Goal: Task Accomplishment & Management: Use online tool/utility

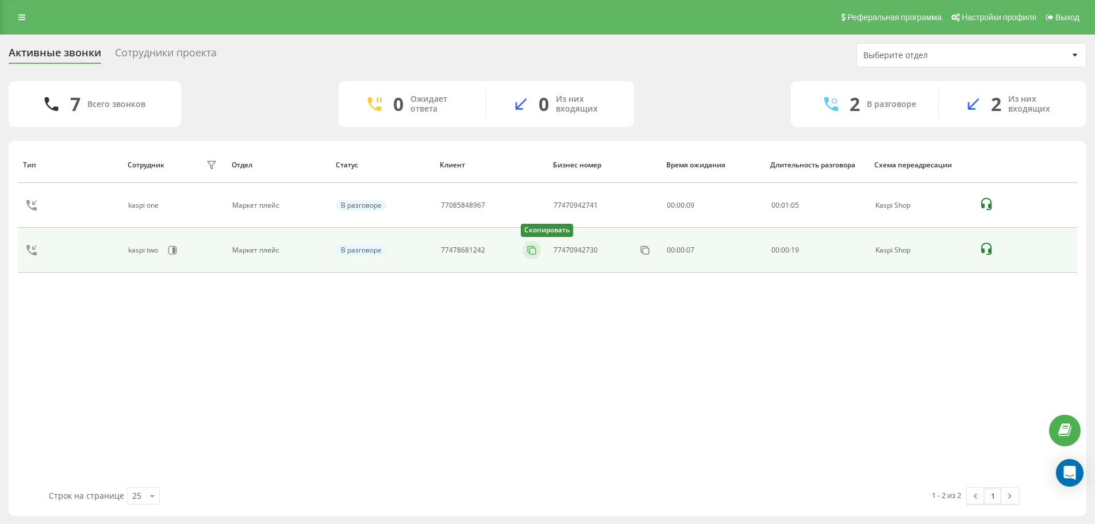
click at [533, 249] on icon at bounding box center [531, 249] width 11 height 11
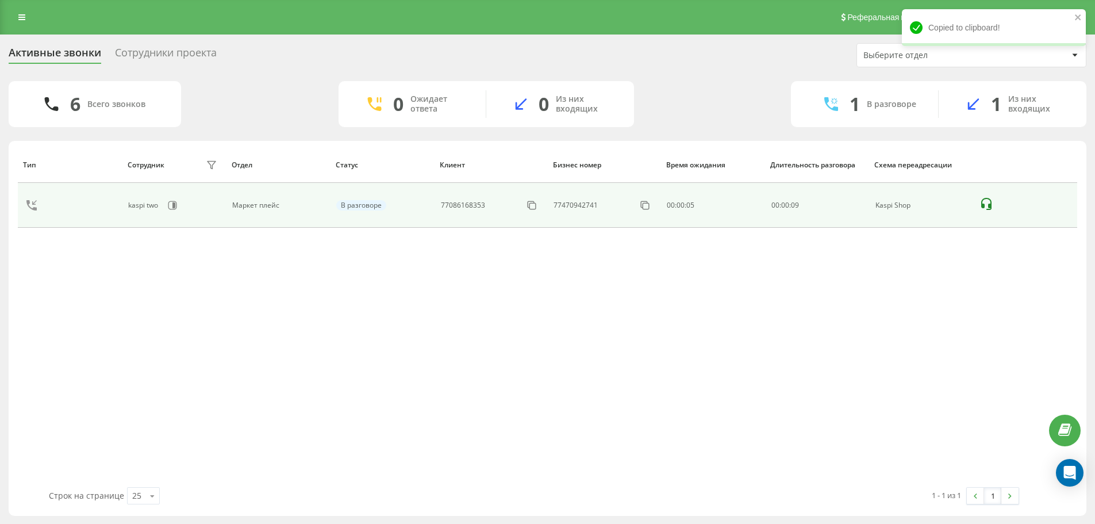
click at [513, 201] on div "77086168353" at bounding box center [491, 205] width 101 height 18
click at [526, 208] on icon at bounding box center [531, 204] width 11 height 11
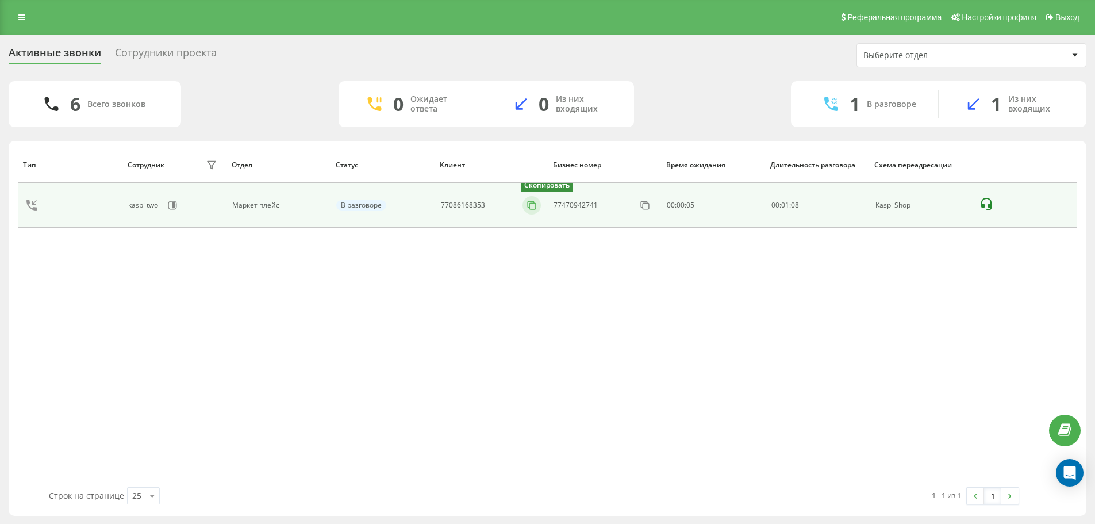
click at [526, 205] on icon at bounding box center [531, 204] width 11 height 11
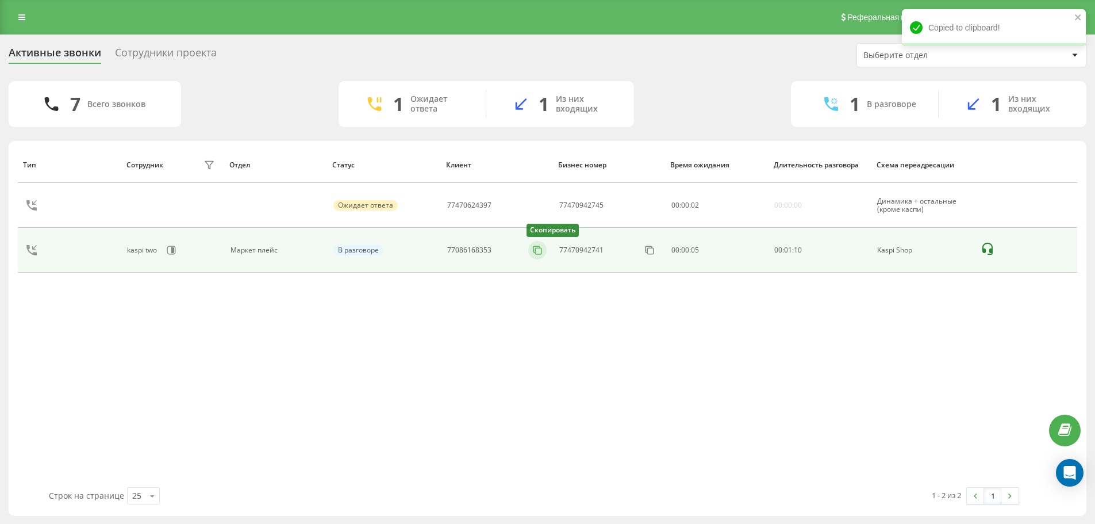
click at [534, 256] on button at bounding box center [537, 250] width 18 height 13
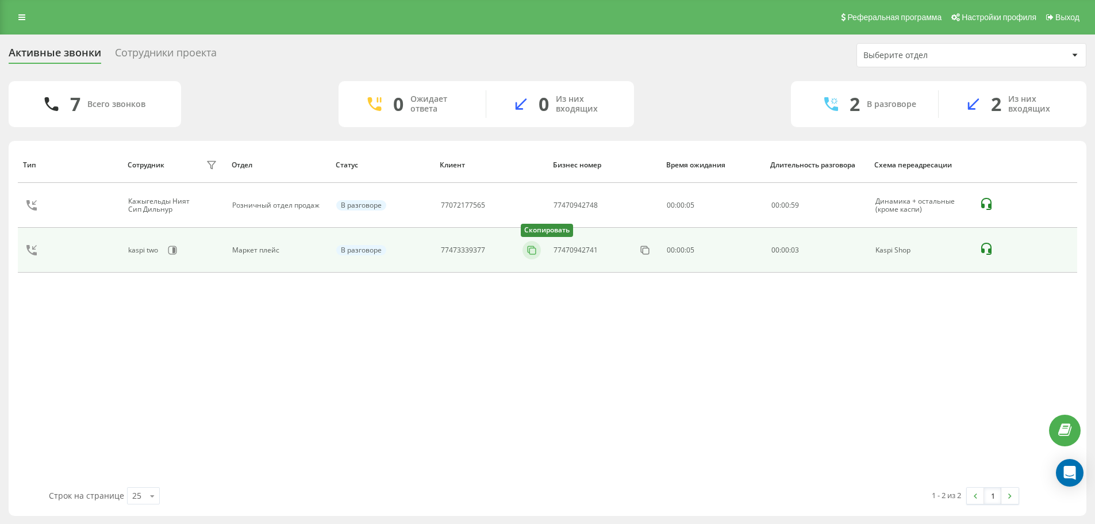
click at [533, 253] on icon at bounding box center [531, 249] width 11 height 11
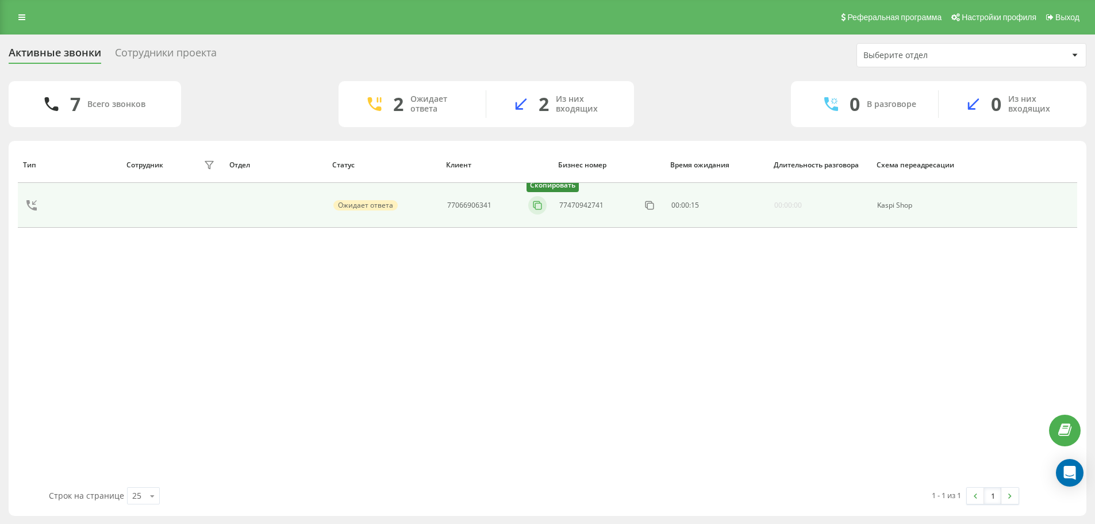
click at [537, 202] on icon at bounding box center [537, 204] width 11 height 11
click at [525, 205] on button at bounding box center [531, 205] width 18 height 13
click at [528, 202] on icon at bounding box center [531, 204] width 11 height 11
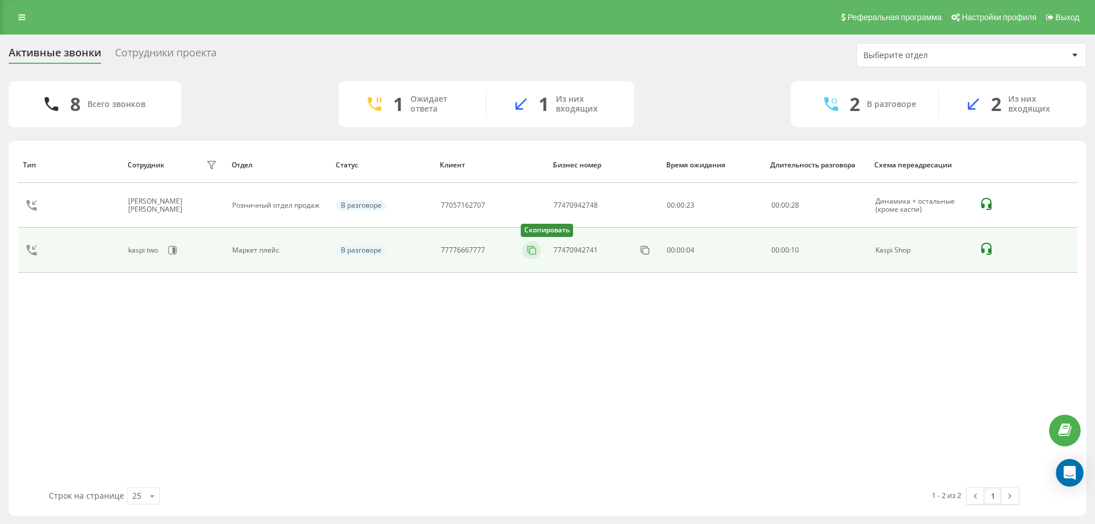
click at [534, 247] on icon at bounding box center [531, 249] width 6 height 6
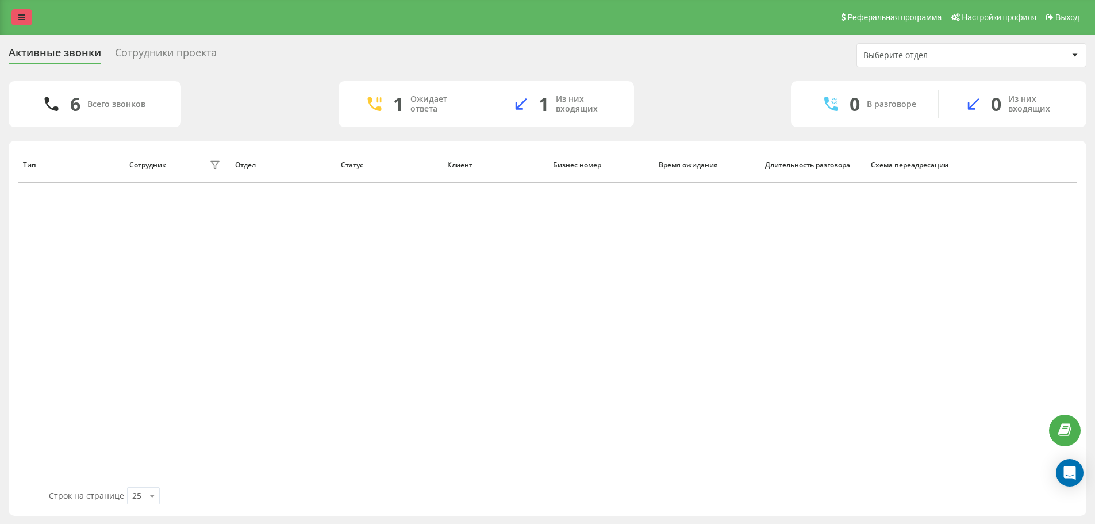
click at [20, 17] on icon at bounding box center [21, 17] width 7 height 8
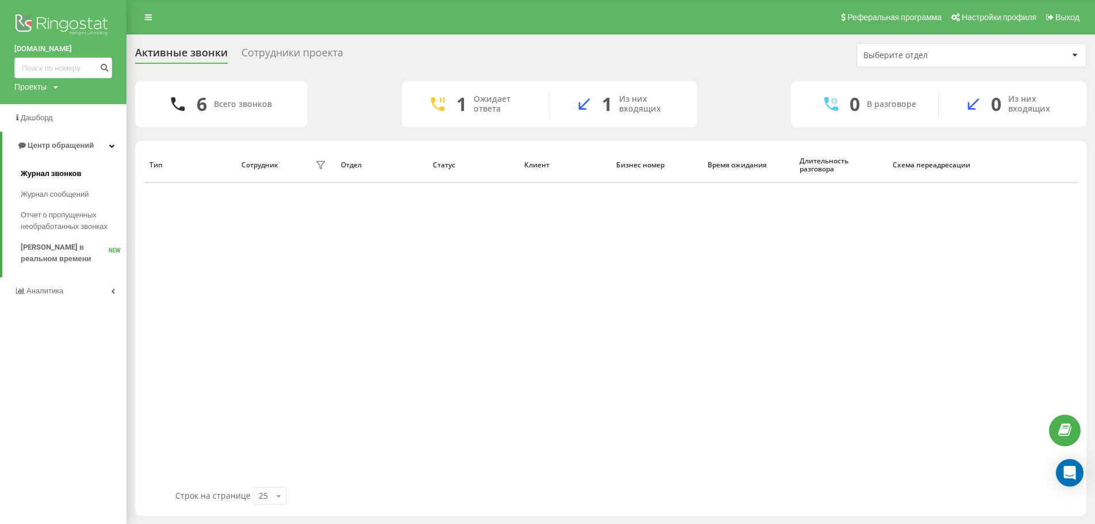
click at [83, 174] on link "Журнал звонков" at bounding box center [74, 173] width 106 height 21
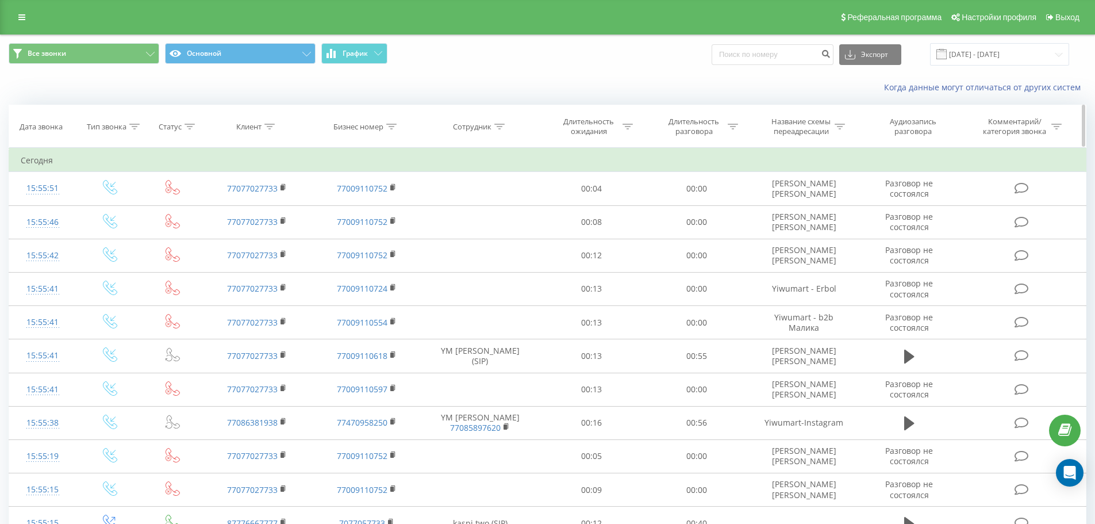
click at [499, 129] on div at bounding box center [499, 127] width 10 height 10
click at [483, 217] on input "text" at bounding box center [479, 209] width 101 height 20
type input "kaspi two"
click at [507, 230] on span "OK" at bounding box center [504, 231] width 32 height 18
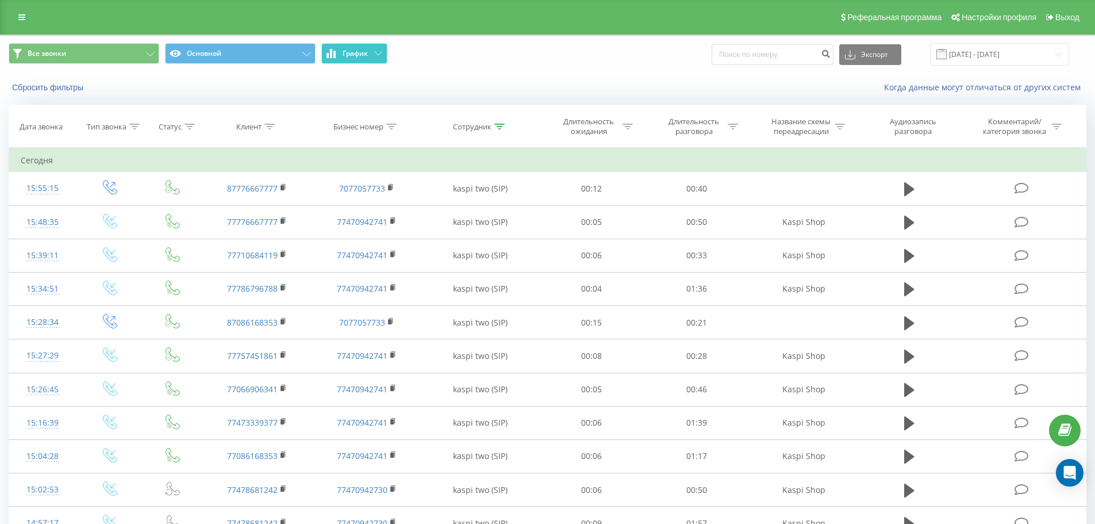
click at [363, 49] on span "График" at bounding box center [354, 53] width 25 height 8
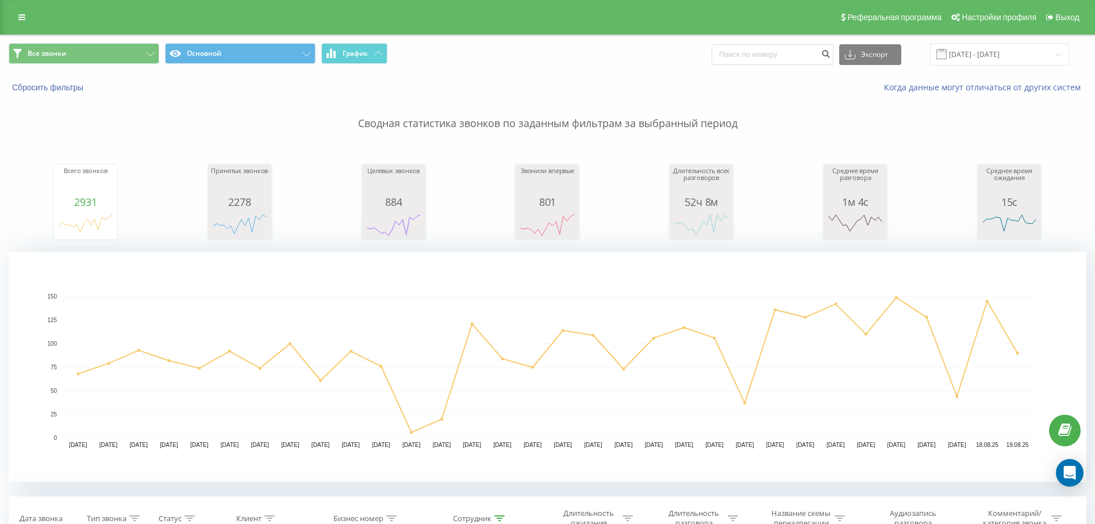
drag, startPoint x: 14, startPoint y: 11, endPoint x: 18, endPoint y: 18, distance: 8.0
click at [14, 11] on link at bounding box center [21, 17] width 21 height 16
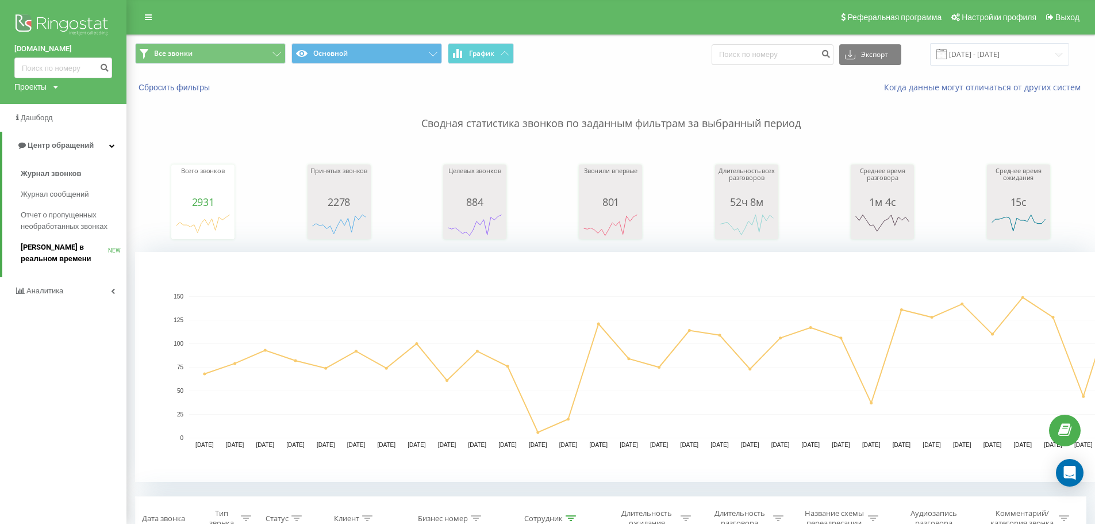
click at [65, 247] on span "[PERSON_NAME] в реальном времени" at bounding box center [64, 252] width 87 height 23
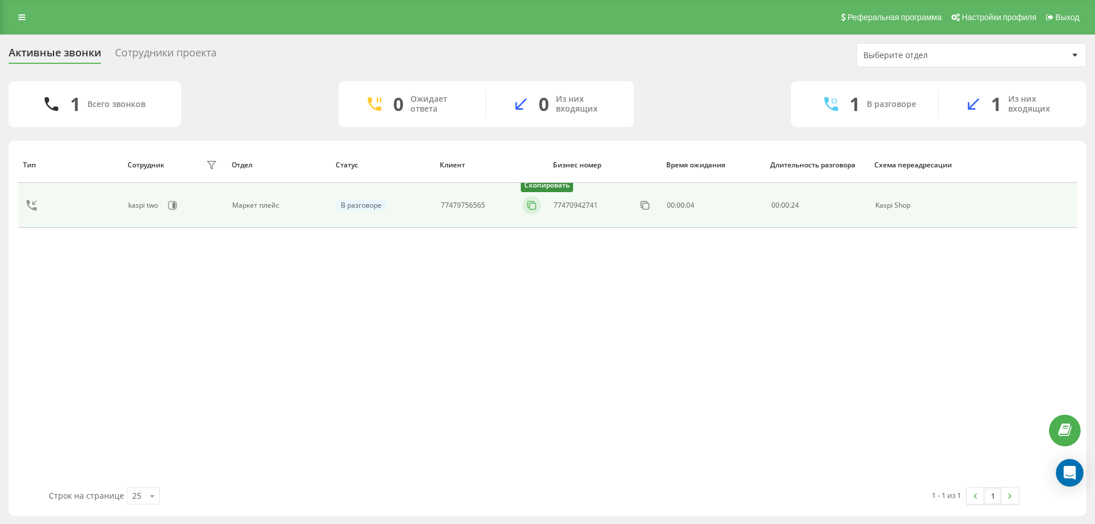
click at [536, 202] on icon at bounding box center [531, 204] width 11 height 11
click at [538, 203] on button at bounding box center [531, 205] width 18 height 13
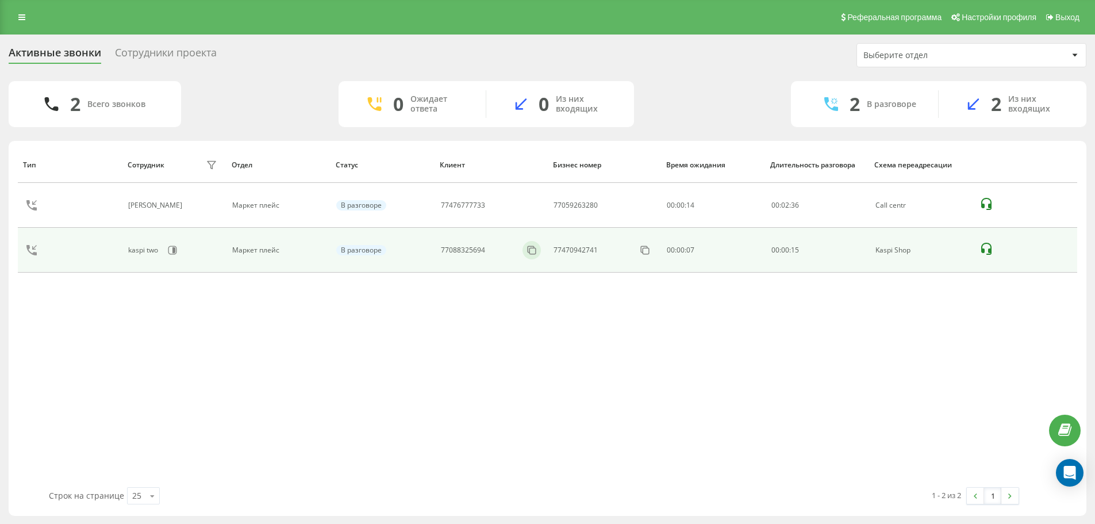
click at [529, 243] on div at bounding box center [531, 250] width 18 height 18
click at [536, 251] on rect at bounding box center [533, 251] width 6 height 6
click at [544, 250] on button at bounding box center [537, 250] width 18 height 13
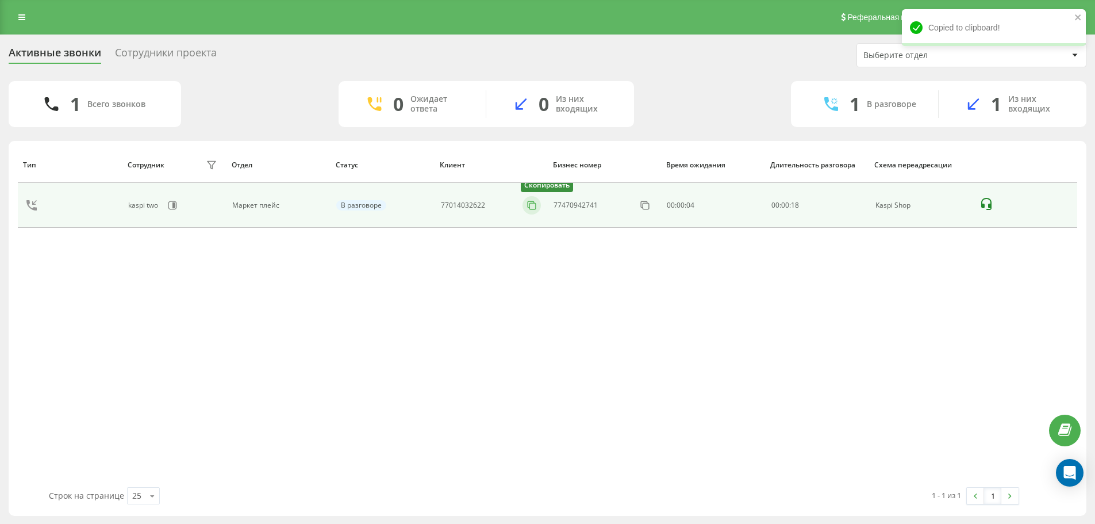
click at [532, 209] on rect at bounding box center [533, 206] width 6 height 6
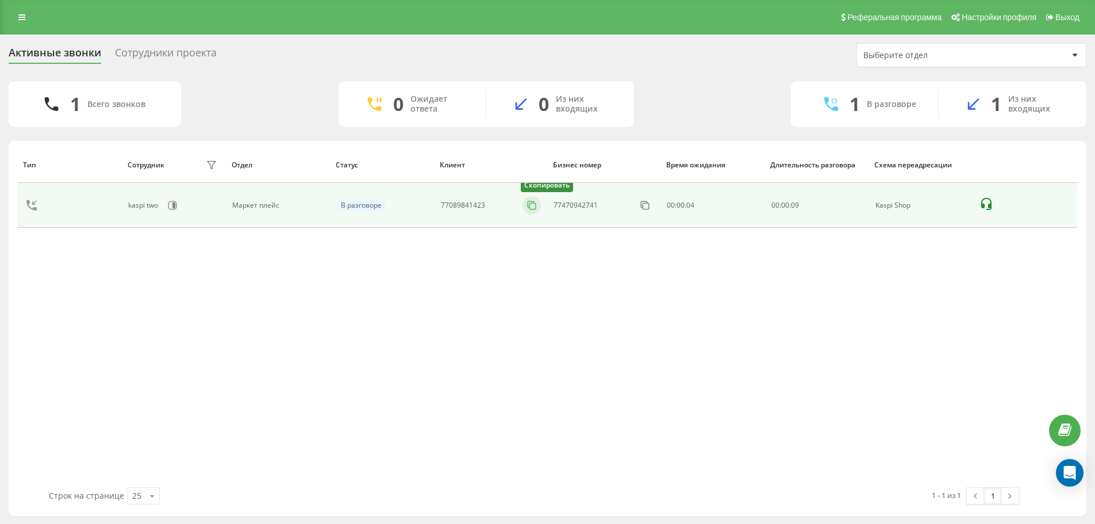
click at [527, 207] on icon at bounding box center [531, 204] width 11 height 11
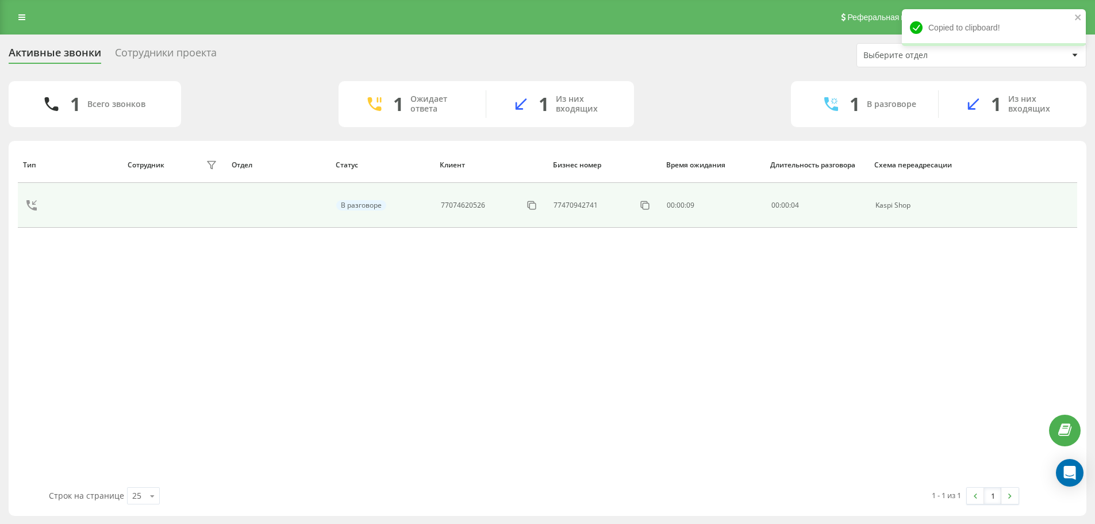
click at [548, 210] on td "77470942741" at bounding box center [603, 205] width 113 height 45
click at [537, 209] on icon at bounding box center [531, 204] width 11 height 11
